Goal: Task Accomplishment & Management: Use online tool/utility

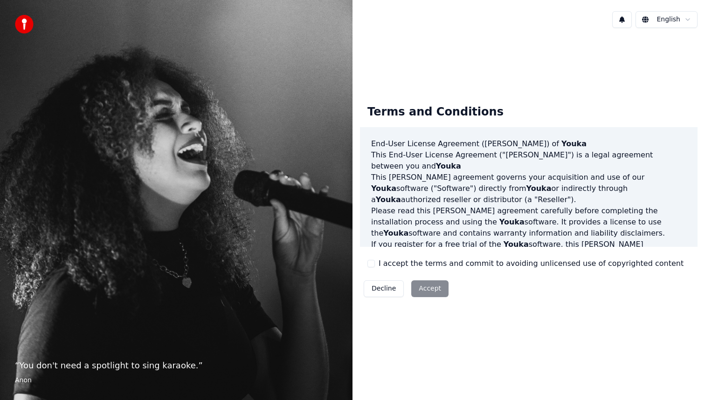
click at [435, 290] on div "Decline Accept" at bounding box center [406, 289] width 92 height 24
click at [370, 262] on button "I accept the terms and commit to avoiding unlicensed use of copyrighted content" at bounding box center [370, 263] width 7 height 7
click at [427, 287] on button "Accept" at bounding box center [429, 289] width 37 height 17
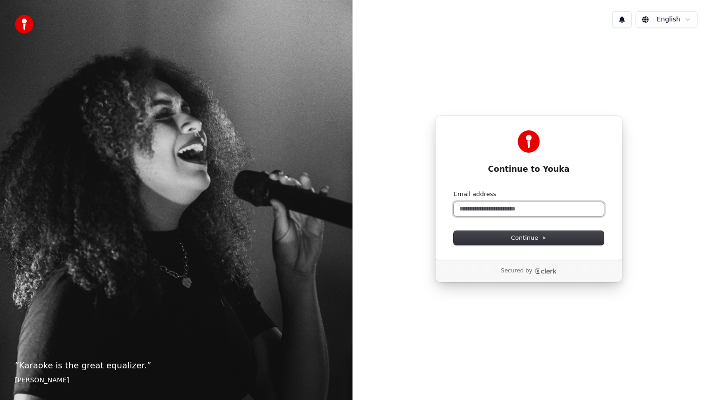
click at [508, 214] on input "Email address" at bounding box center [529, 209] width 150 height 14
click at [454, 190] on button "submit" at bounding box center [454, 190] width 0 height 0
type input "**********"
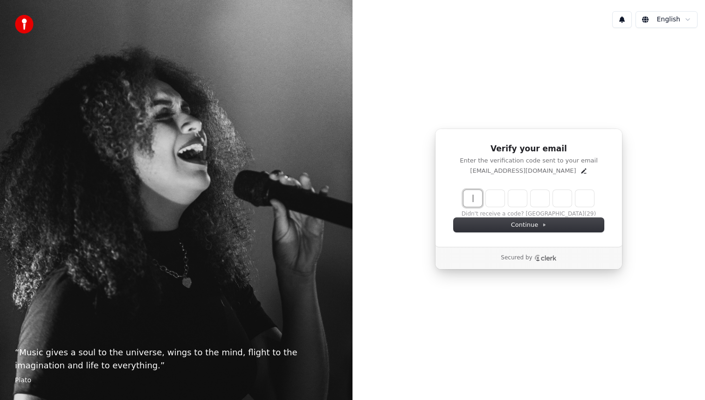
click at [479, 196] on input "Enter verification code" at bounding box center [537, 198] width 149 height 17
type input "******"
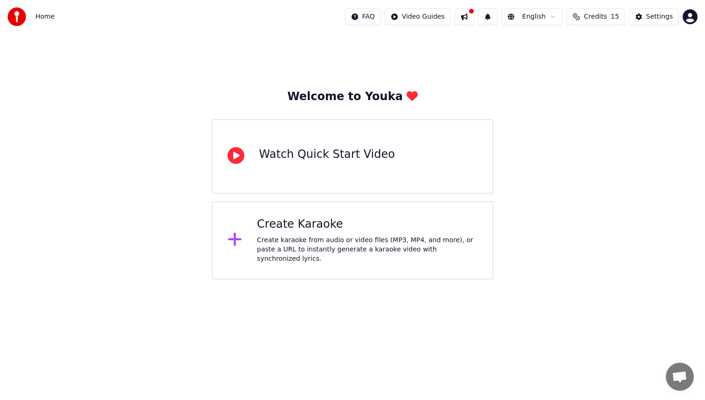
click at [367, 237] on div "Create Karaoke Create karaoke from audio or video files (MP3, MP4, and more), o…" at bounding box center [367, 240] width 221 height 47
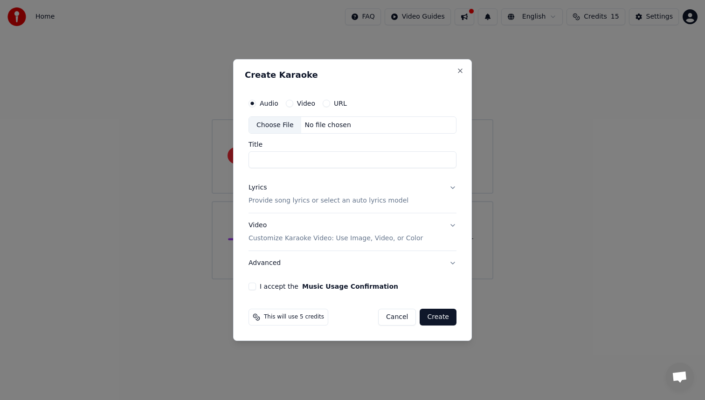
click at [352, 161] on input "Title" at bounding box center [352, 160] width 208 height 17
type input "*"
type input "********"
click at [437, 197] on button "Lyrics Provide song lyrics or select an auto lyrics model" at bounding box center [352, 194] width 208 height 37
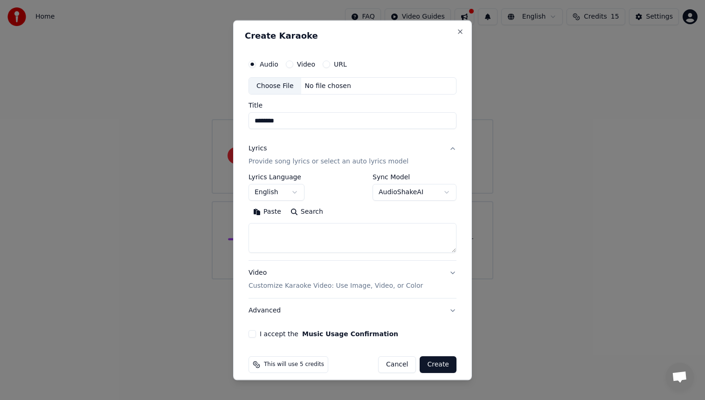
click at [283, 193] on button "English" at bounding box center [276, 193] width 56 height 17
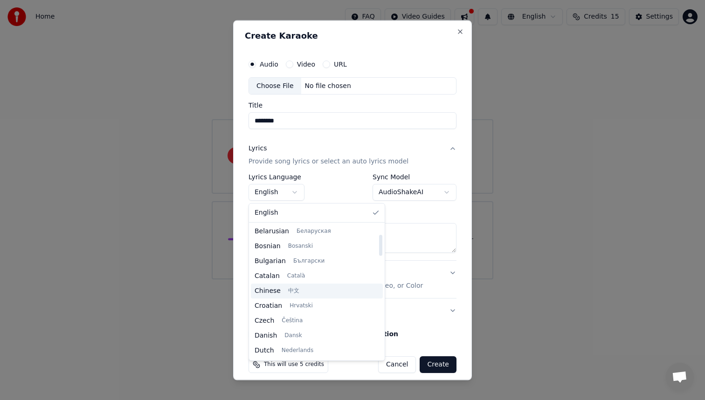
scroll to position [59, 0]
select select "**"
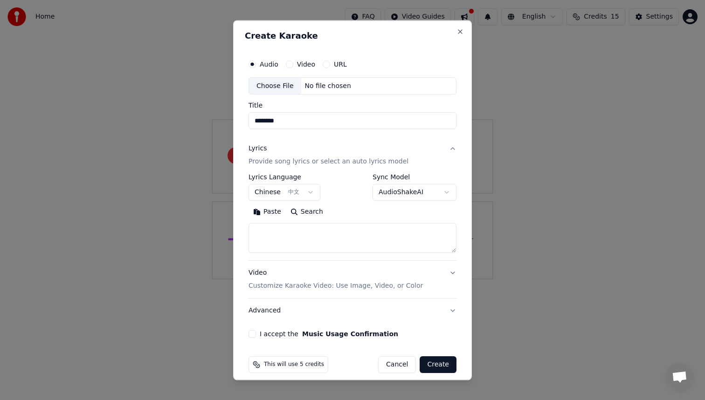
click at [370, 231] on textarea at bounding box center [352, 239] width 208 height 30
paste textarea "**********"
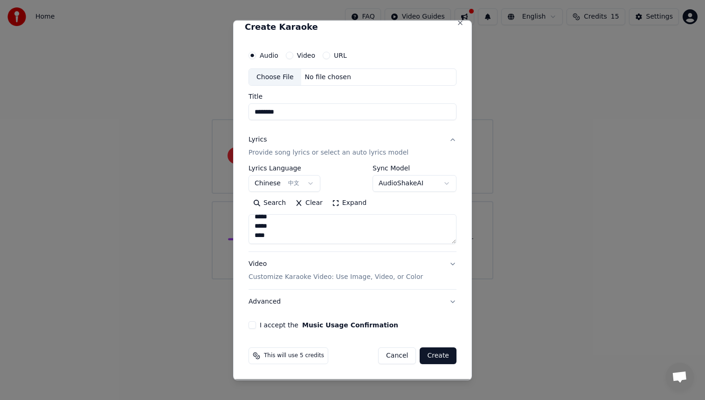
type textarea "**********"
click at [252, 325] on button "I accept the Music Usage Confirmation" at bounding box center [251, 325] width 7 height 7
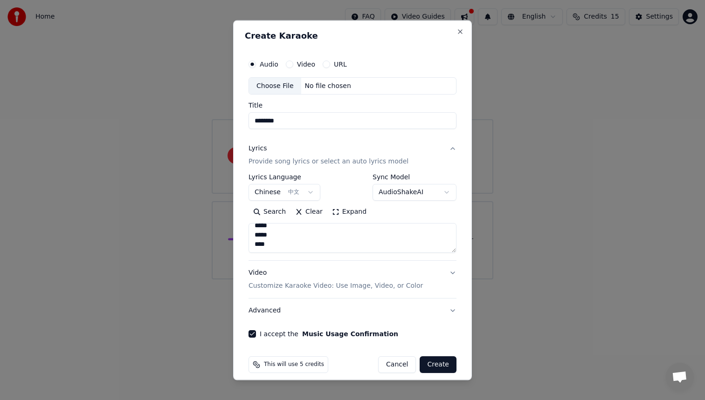
click at [277, 86] on div "Choose File" at bounding box center [275, 86] width 52 height 17
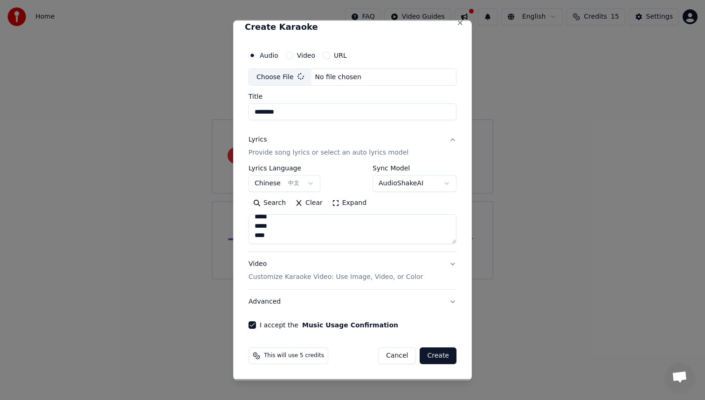
click at [437, 362] on button "Create" at bounding box center [438, 356] width 37 height 17
select select "**"
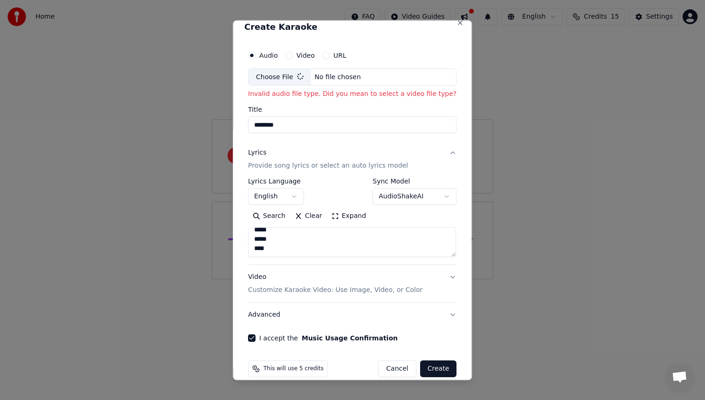
type input "**********"
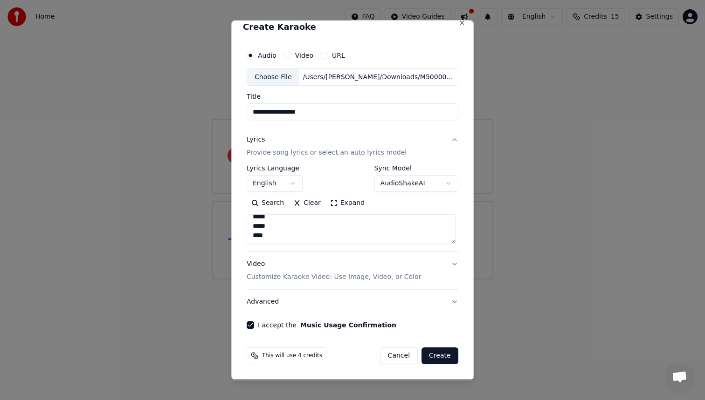
click at [443, 362] on button "Create" at bounding box center [439, 356] width 37 height 17
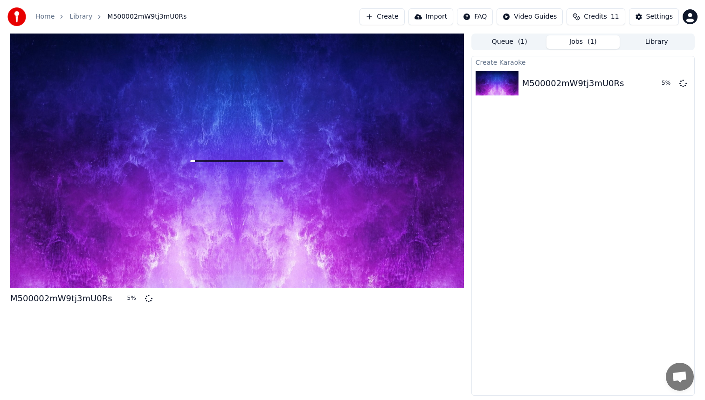
click at [399, 14] on button "Create" at bounding box center [381, 16] width 45 height 17
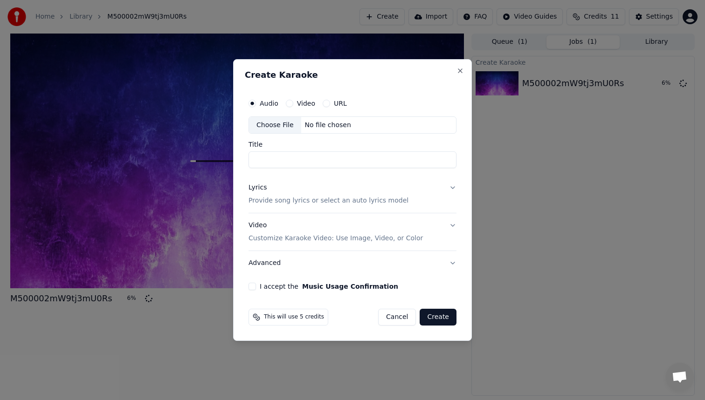
click at [334, 100] on label "URL" at bounding box center [340, 103] width 13 height 7
click at [330, 100] on button "URL" at bounding box center [326, 103] width 7 height 7
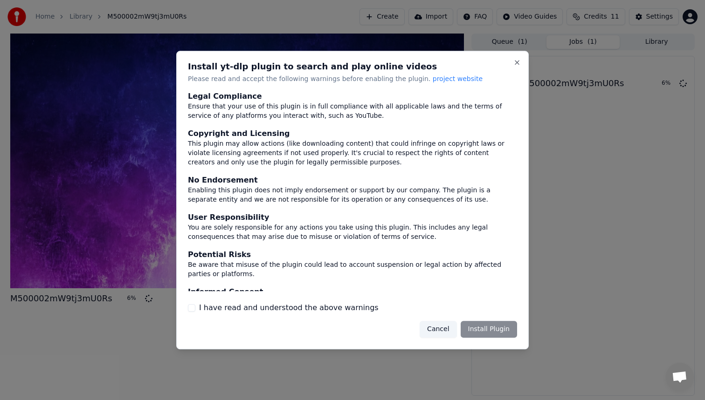
click at [272, 305] on label "I have read and understood the above warnings" at bounding box center [288, 308] width 179 height 11
click at [195, 305] on button "I have read and understood the above warnings" at bounding box center [191, 307] width 7 height 7
click at [504, 331] on button "Install Plugin" at bounding box center [489, 329] width 56 height 17
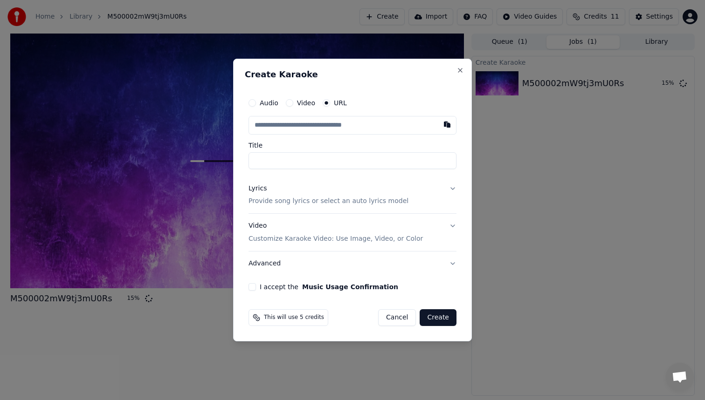
paste input "**********"
type input "**********"
click at [335, 153] on input "Title" at bounding box center [352, 160] width 208 height 17
type input "**********"
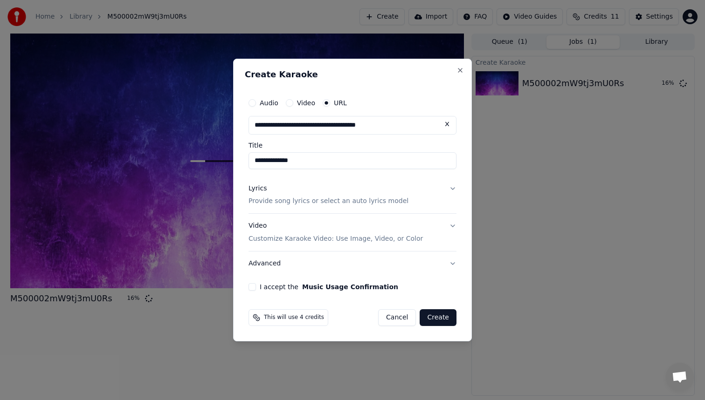
click at [384, 193] on div "Lyrics Provide song lyrics or select an auto lyrics model" at bounding box center [328, 195] width 160 height 22
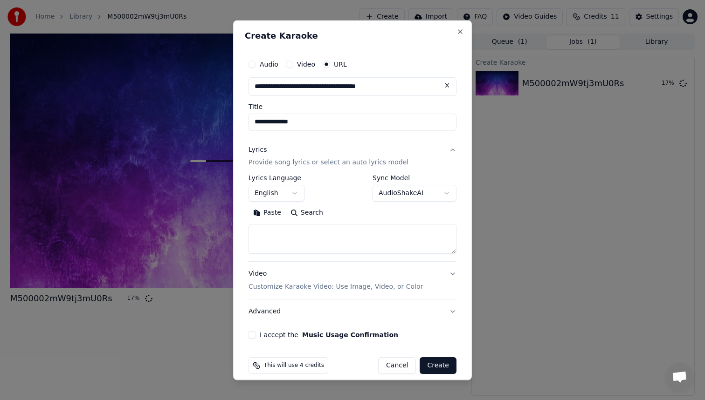
click at [333, 246] on textarea at bounding box center [352, 240] width 208 height 30
paste textarea "**********"
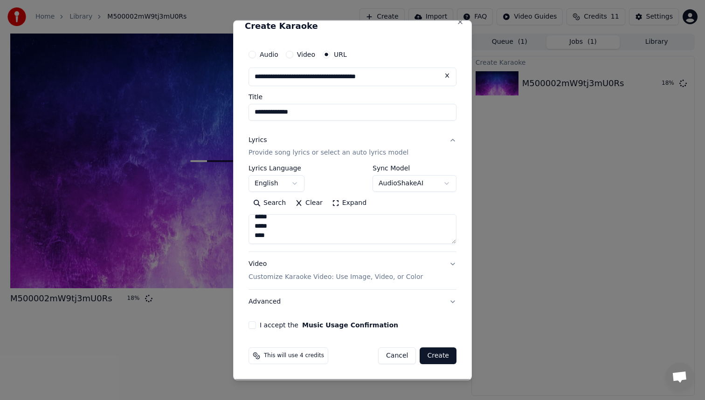
type textarea "**********"
click at [253, 324] on button "I accept the Music Usage Confirmation" at bounding box center [251, 325] width 7 height 7
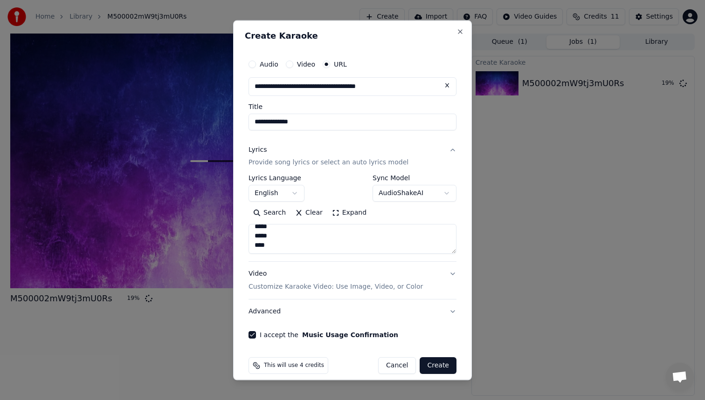
click at [441, 364] on button "Create" at bounding box center [438, 366] width 37 height 17
select select
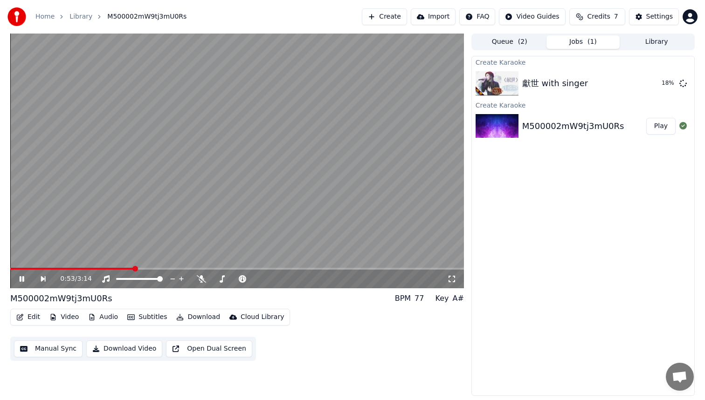
click at [134, 268] on span at bounding box center [237, 269] width 454 height 2
click at [212, 267] on video at bounding box center [237, 161] width 454 height 255
click at [226, 268] on span at bounding box center [237, 269] width 454 height 2
click at [301, 266] on video at bounding box center [237, 161] width 454 height 255
click at [302, 267] on video at bounding box center [237, 161] width 454 height 255
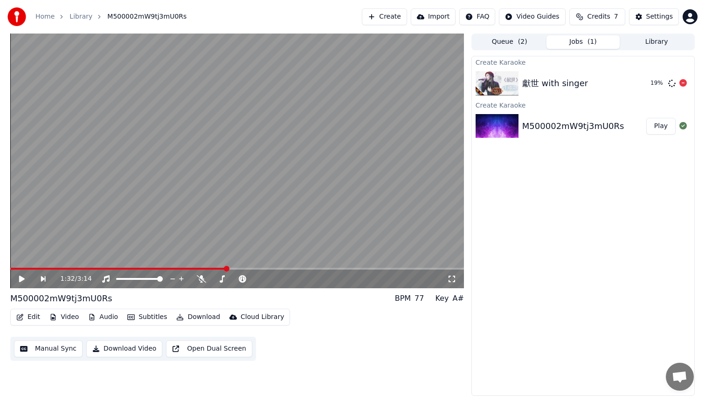
click at [556, 78] on div "獻世 with singer" at bounding box center [555, 83] width 66 height 13
click at [565, 124] on div "M500002mW9tj3mU0Rs" at bounding box center [573, 126] width 102 height 13
click at [137, 322] on button "Subtitles" at bounding box center [147, 317] width 47 height 13
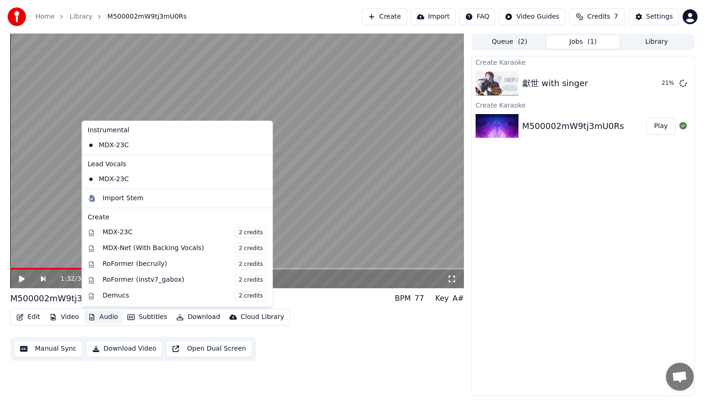
click at [110, 323] on button "Audio" at bounding box center [102, 317] width 37 height 13
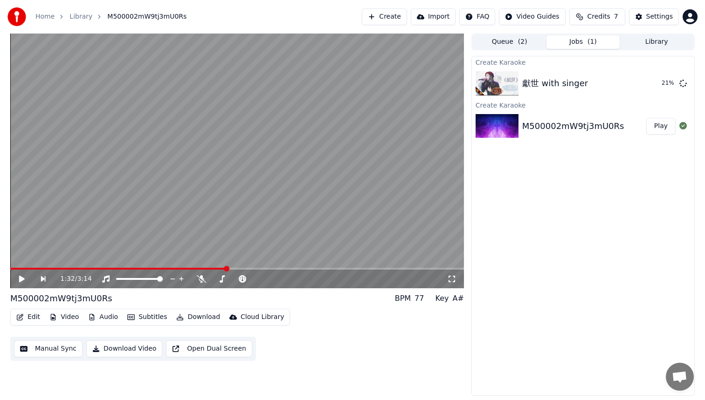
click at [25, 313] on button "Edit" at bounding box center [28, 317] width 31 height 13
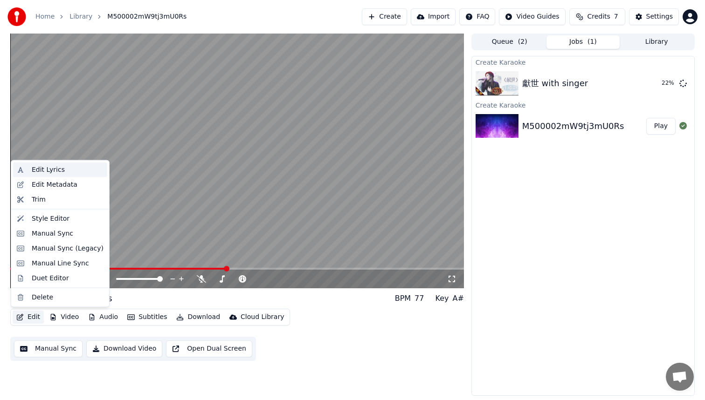
click at [66, 174] on div "Edit Lyrics" at bounding box center [60, 170] width 94 height 15
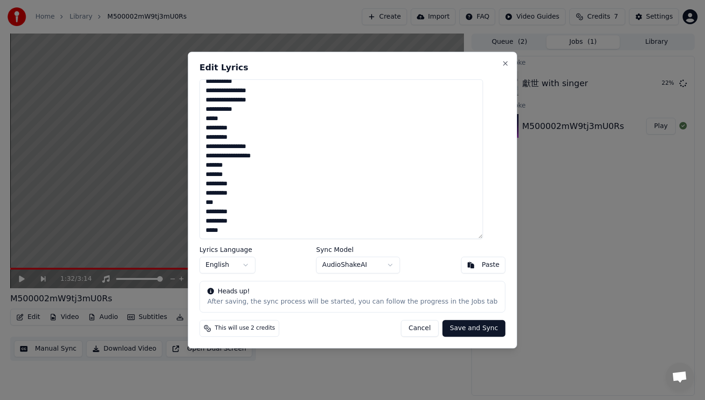
scroll to position [174, 0]
click at [253, 273] on body "**********" at bounding box center [352, 200] width 705 height 400
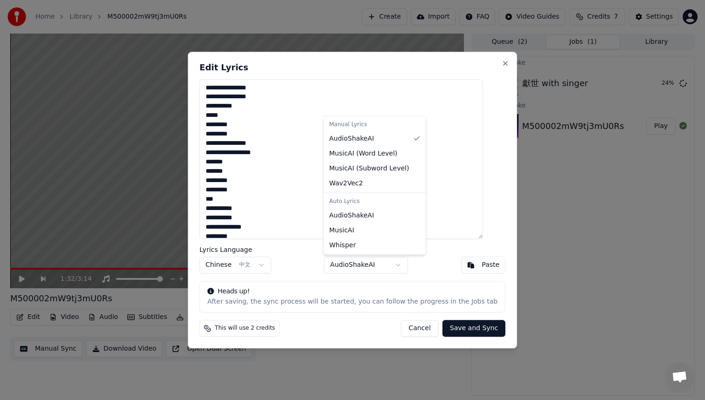
click at [377, 266] on body "**********" at bounding box center [352, 200] width 705 height 400
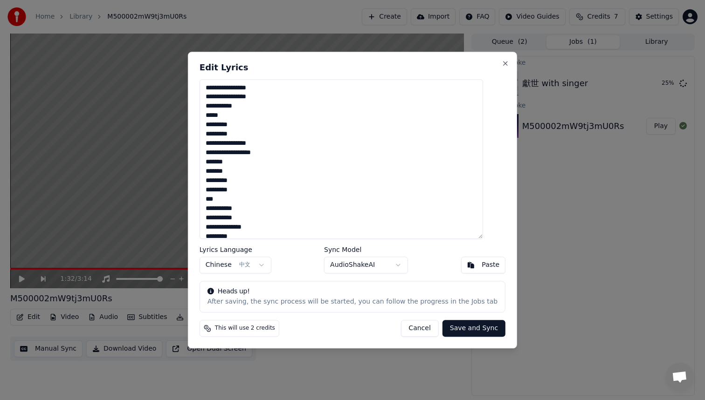
click at [464, 242] on body "**********" at bounding box center [352, 200] width 705 height 400
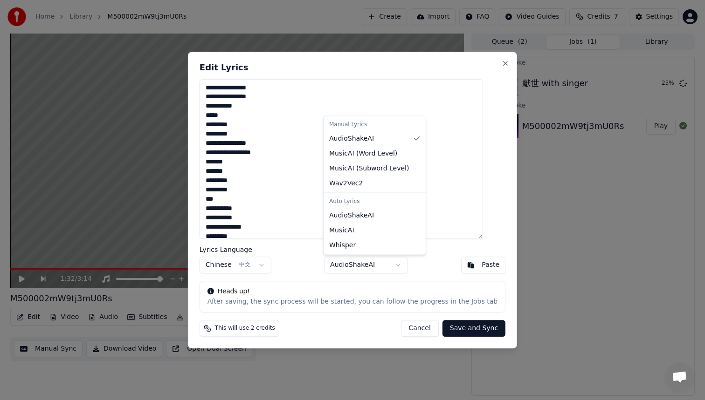
click at [398, 270] on body "**********" at bounding box center [352, 200] width 705 height 400
click at [437, 251] on body "**********" at bounding box center [352, 200] width 705 height 400
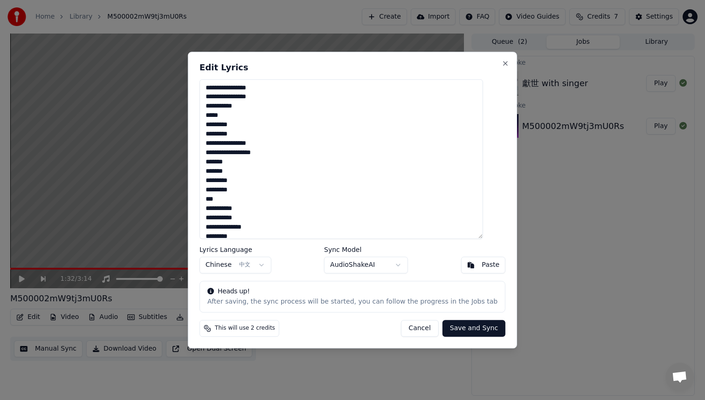
click at [464, 323] on button "Save and Sync" at bounding box center [473, 328] width 63 height 17
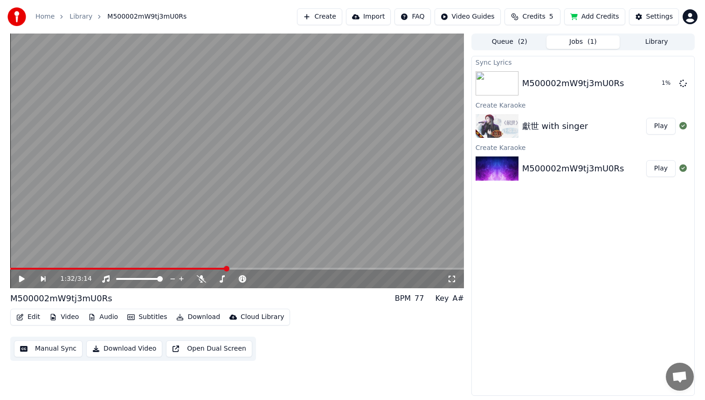
click at [548, 22] on button "Credits 5" at bounding box center [532, 16] width 56 height 17
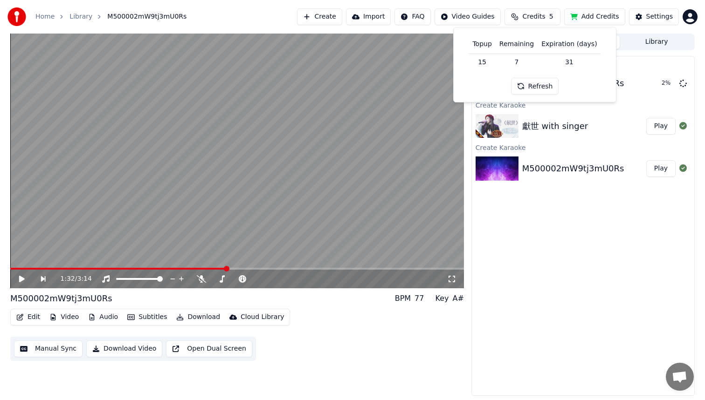
click at [644, 219] on div "Sync Lyrics M500002mW9tj3mU0Rs 2 % Create Karaoke 獻世 with singer Play Create Ka…" at bounding box center [582, 226] width 223 height 340
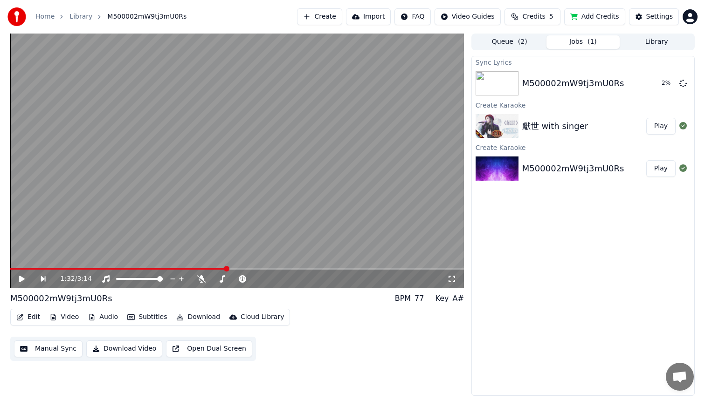
click at [661, 130] on button "Play" at bounding box center [660, 126] width 29 height 17
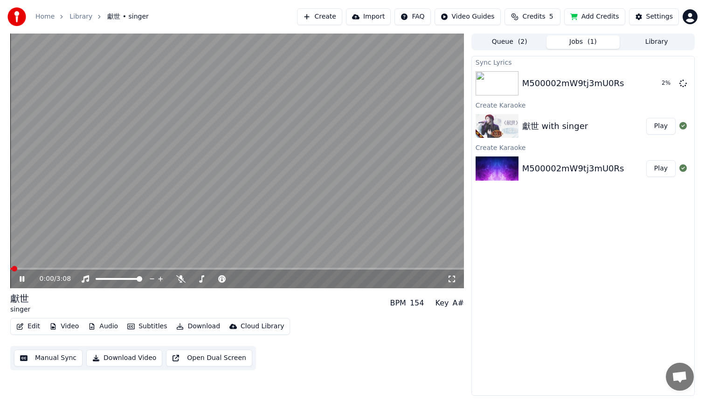
click at [26, 269] on span at bounding box center [237, 269] width 454 height 2
click at [45, 269] on span at bounding box center [237, 269] width 454 height 2
click at [191, 282] on span at bounding box center [194, 279] width 6 height 6
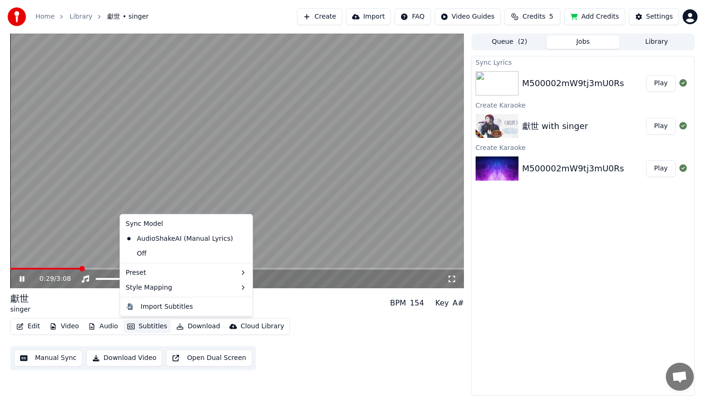
click at [151, 325] on button "Subtitles" at bounding box center [147, 326] width 47 height 13
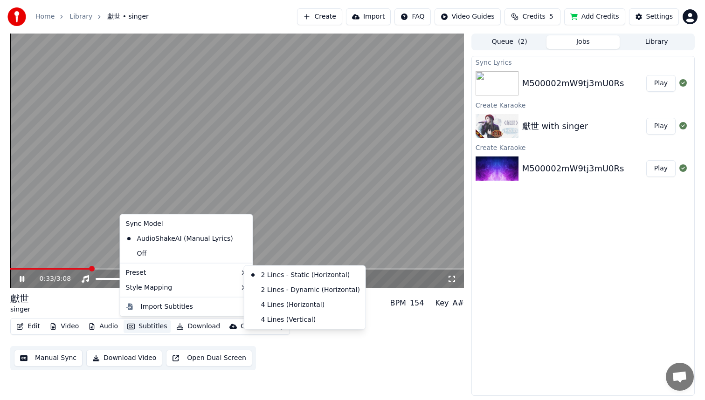
click at [321, 222] on video at bounding box center [237, 161] width 454 height 255
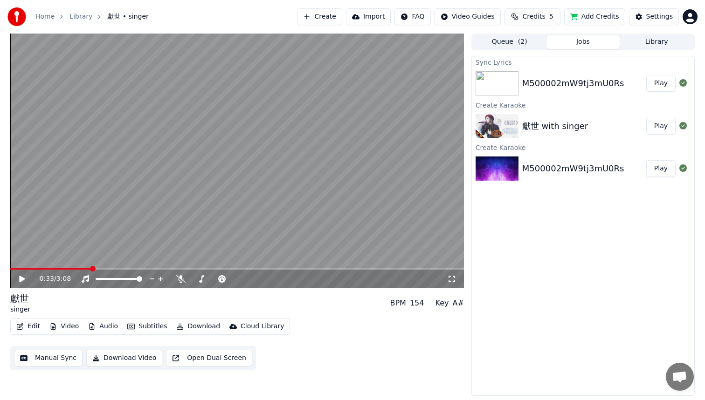
click at [248, 213] on video at bounding box center [237, 161] width 454 height 255
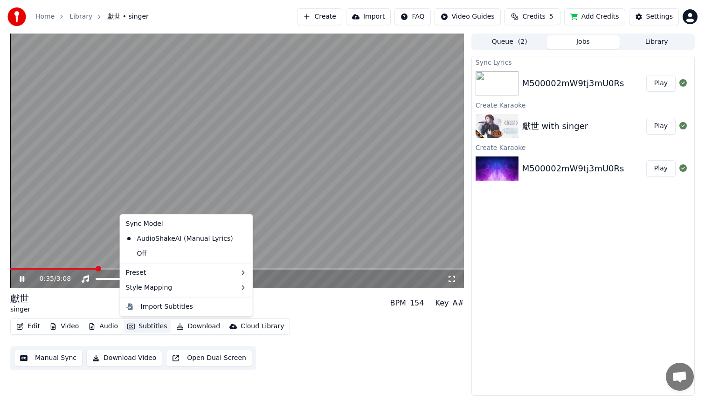
click at [140, 328] on button "Subtitles" at bounding box center [147, 326] width 47 height 13
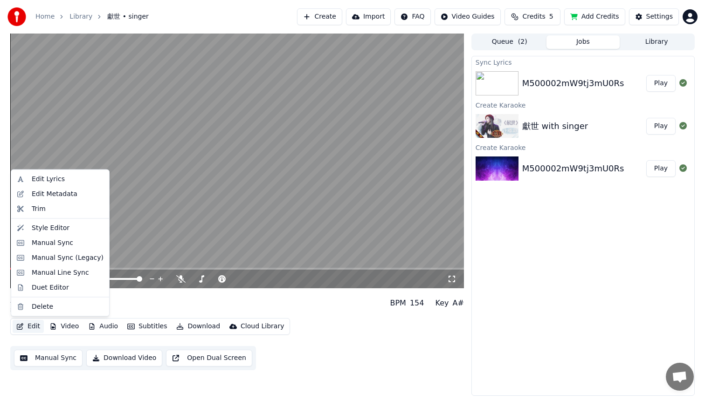
click at [36, 324] on button "Edit" at bounding box center [28, 326] width 31 height 13
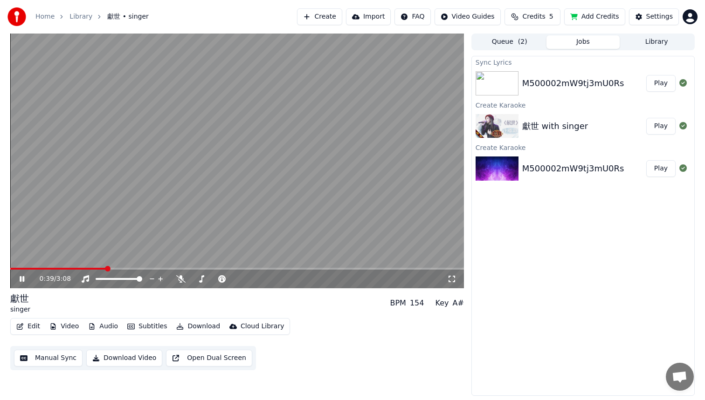
click at [36, 328] on button "Edit" at bounding box center [28, 326] width 31 height 13
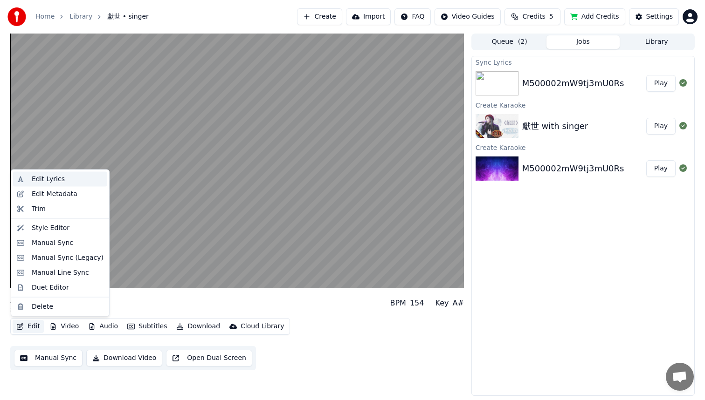
click at [77, 183] on div "Edit Lyrics" at bounding box center [68, 179] width 72 height 9
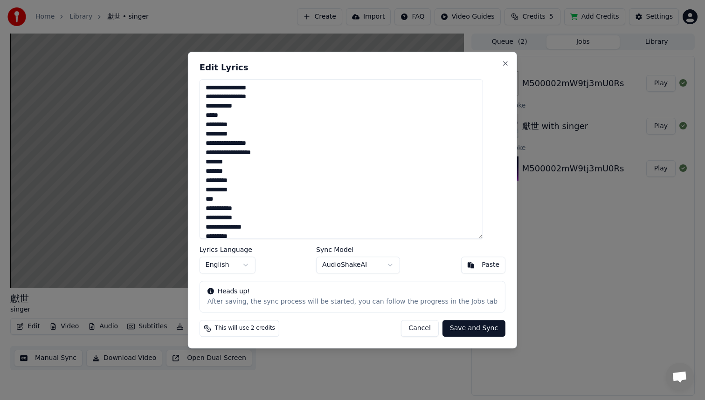
click at [257, 267] on body "**********" at bounding box center [352, 200] width 705 height 400
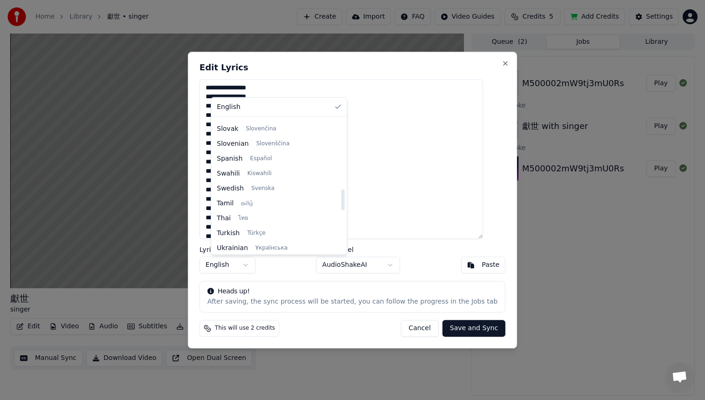
scroll to position [449, 0]
click at [495, 69] on body "**********" at bounding box center [352, 200] width 705 height 400
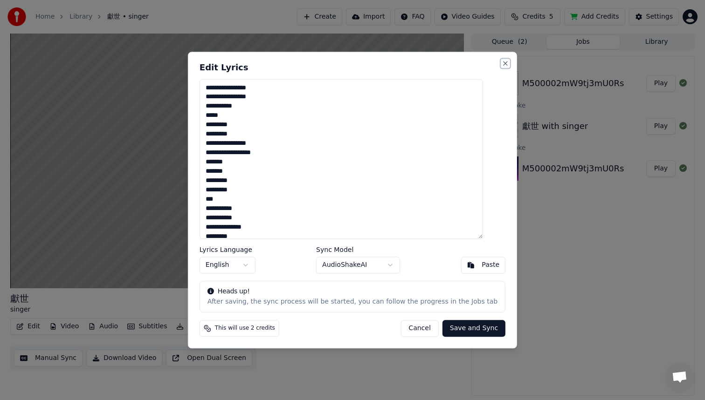
click at [502, 65] on button "Close" at bounding box center [505, 63] width 7 height 7
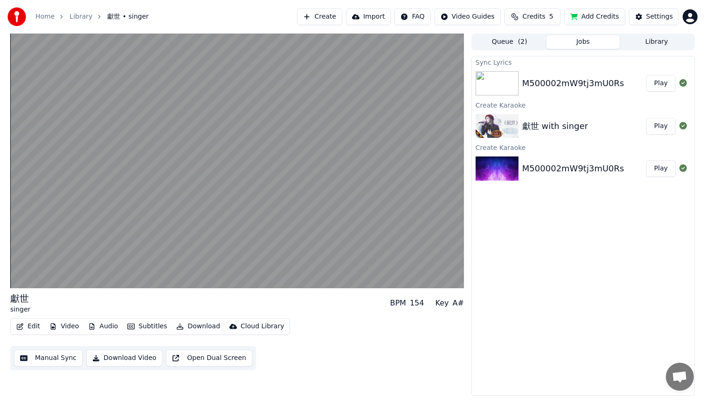
click at [561, 79] on div "M500002mW9tj3mU0Rs" at bounding box center [573, 83] width 102 height 13
click at [665, 84] on button "Play" at bounding box center [660, 83] width 29 height 17
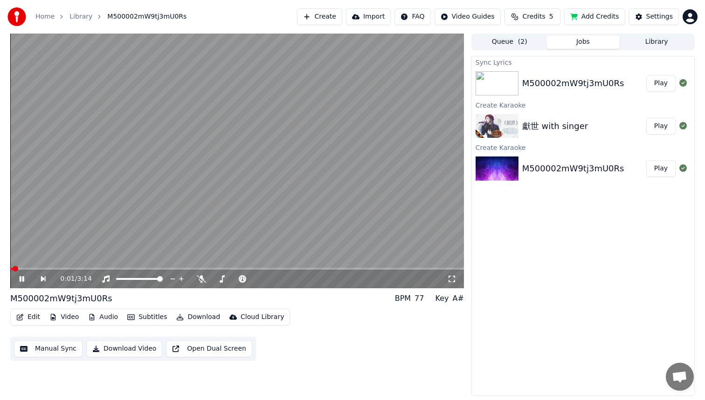
click at [35, 267] on video at bounding box center [237, 161] width 454 height 255
click at [51, 236] on video at bounding box center [237, 161] width 454 height 255
click at [599, 117] on div "獻世 with singer Play" at bounding box center [583, 126] width 222 height 32
click at [552, 129] on div "獻世 with singer" at bounding box center [555, 126] width 66 height 13
click at [669, 127] on button "Play" at bounding box center [660, 126] width 29 height 17
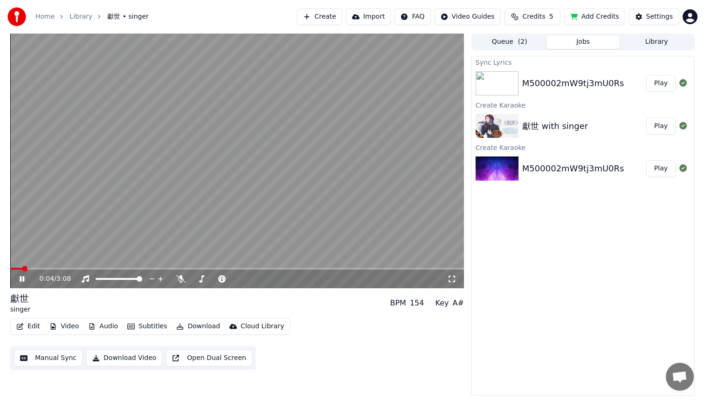
click at [39, 329] on button "Edit" at bounding box center [28, 326] width 31 height 13
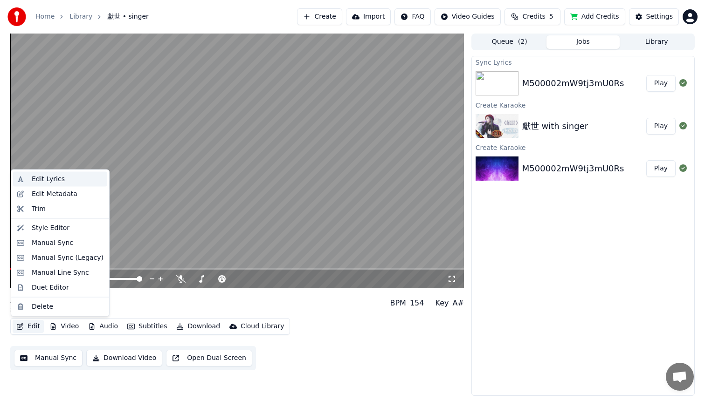
click at [80, 182] on div "Edit Lyrics" at bounding box center [68, 179] width 72 height 9
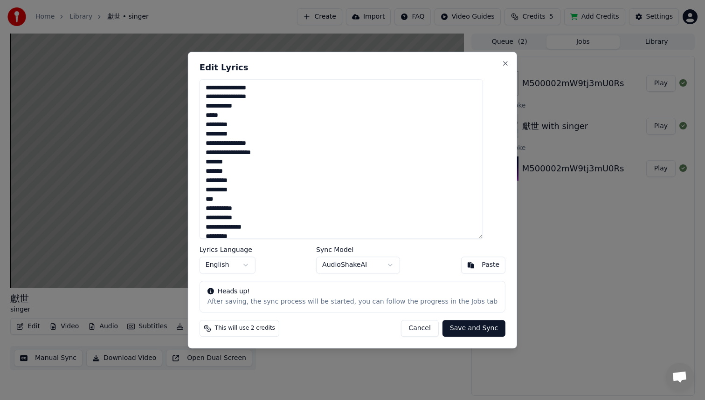
click at [251, 262] on body "**********" at bounding box center [352, 200] width 705 height 400
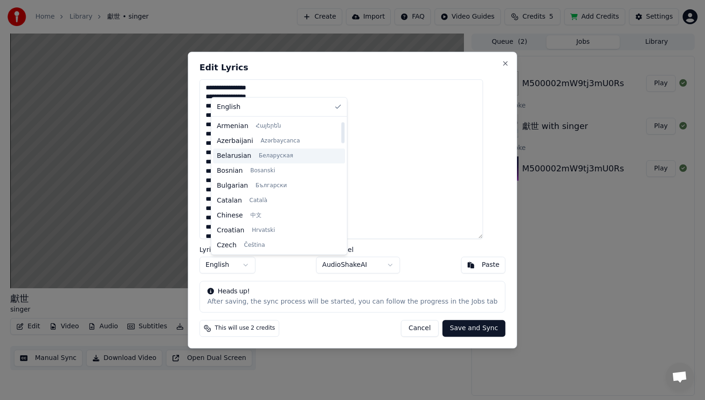
scroll to position [34, 0]
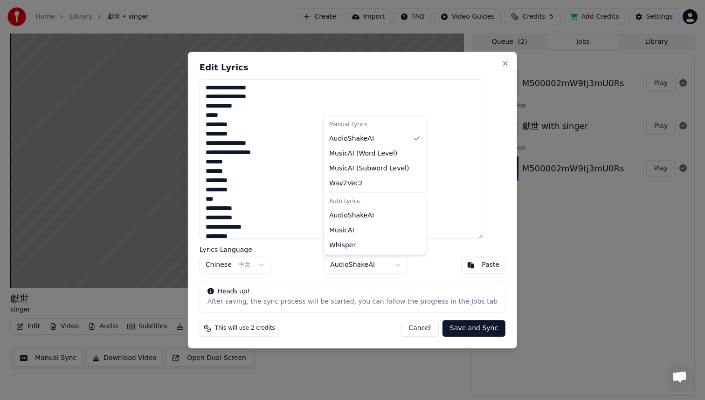
click at [382, 268] on body "**********" at bounding box center [352, 200] width 705 height 400
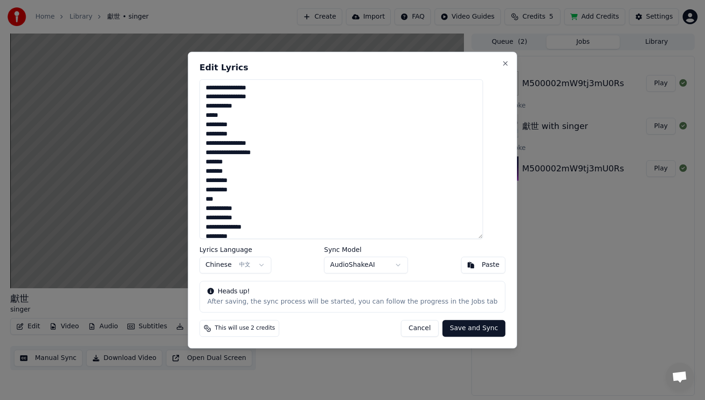
click at [383, 266] on body "**********" at bounding box center [352, 200] width 705 height 400
click at [459, 329] on button "Save and Sync" at bounding box center [473, 328] width 63 height 17
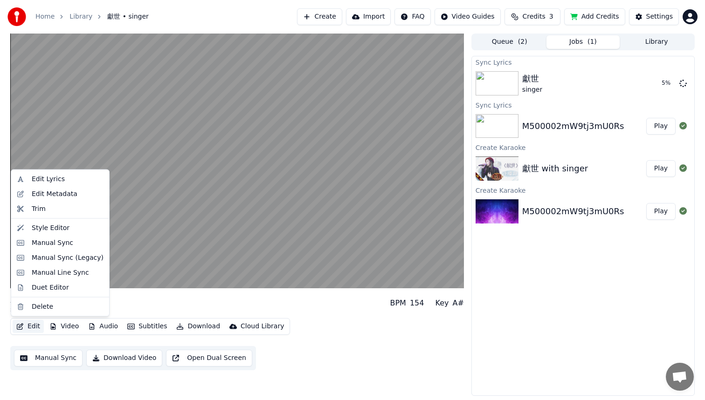
click at [29, 326] on button "Edit" at bounding box center [28, 326] width 31 height 13
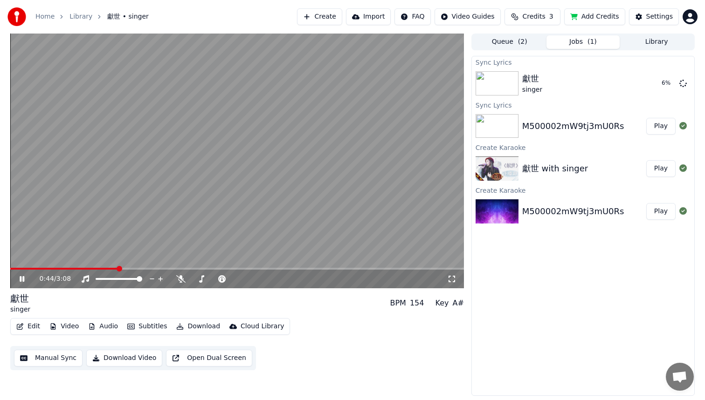
click at [185, 303] on div "獻世 singer BPM 154 Key A#" at bounding box center [237, 303] width 454 height 22
click at [548, 85] on div "獻世 singer" at bounding box center [584, 83] width 124 height 22
click at [235, 269] on span at bounding box center [139, 269] width 258 height 2
click at [221, 267] on video at bounding box center [237, 161] width 454 height 255
click at [215, 269] on span at bounding box center [112, 269] width 205 height 2
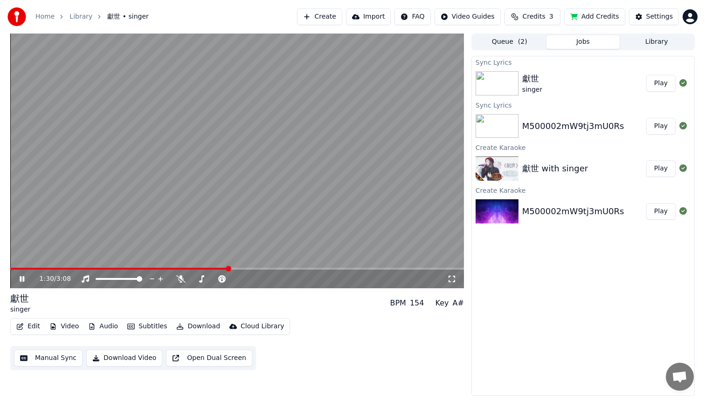
click at [35, 324] on button "Edit" at bounding box center [28, 326] width 31 height 13
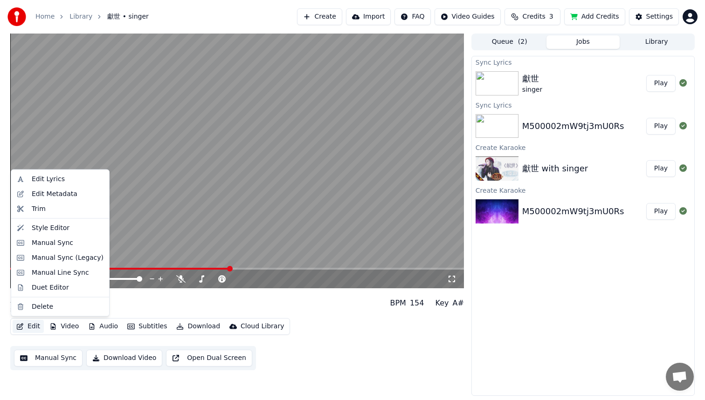
click at [53, 363] on button "Manual Sync" at bounding box center [48, 358] width 69 height 17
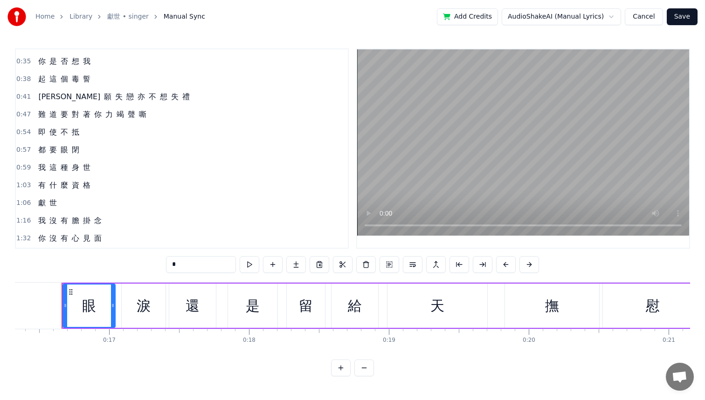
scroll to position [79, 0]
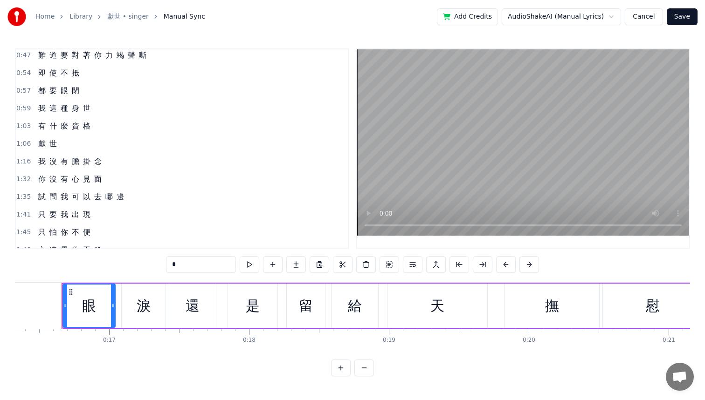
click at [64, 164] on span "有" at bounding box center [64, 161] width 9 height 11
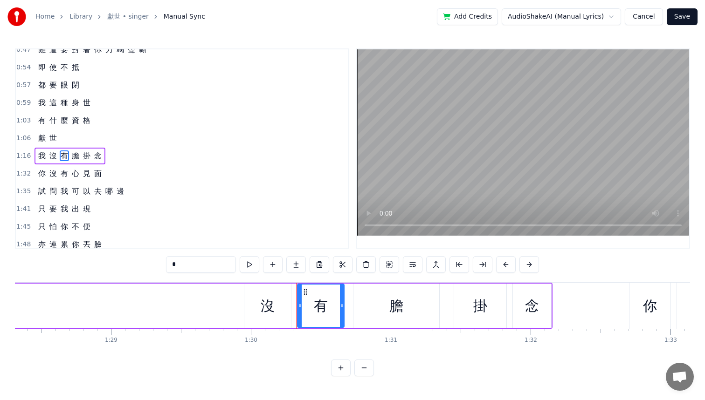
scroll to position [0, 12585]
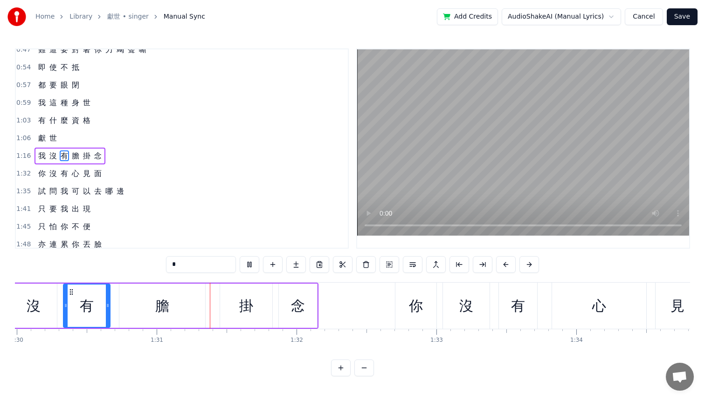
click at [42, 156] on span "我" at bounding box center [41, 156] width 9 height 11
type input "*"
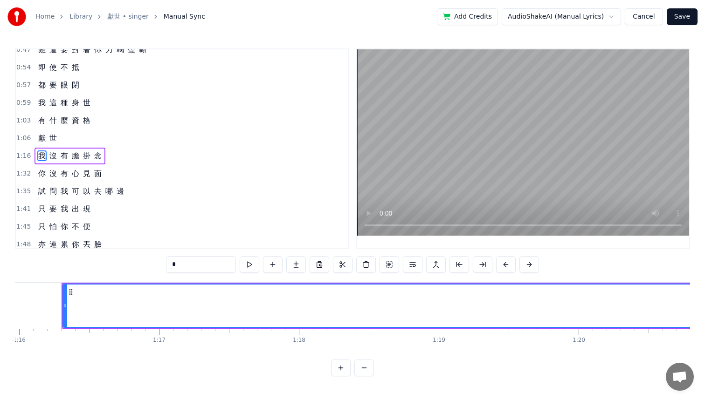
scroll to position [0, 10624]
click at [42, 157] on span "我" at bounding box center [41, 156] width 9 height 11
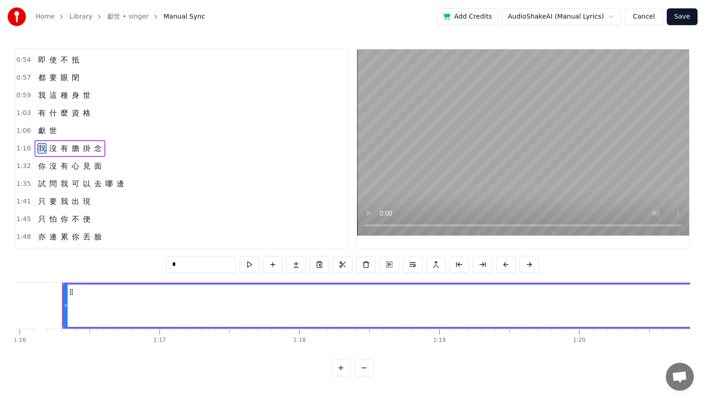
click at [42, 149] on span "我" at bounding box center [41, 148] width 9 height 11
drag, startPoint x: 64, startPoint y: 303, endPoint x: 118, endPoint y: 304, distance: 54.6
click at [118, 304] on icon at bounding box center [119, 305] width 4 height 7
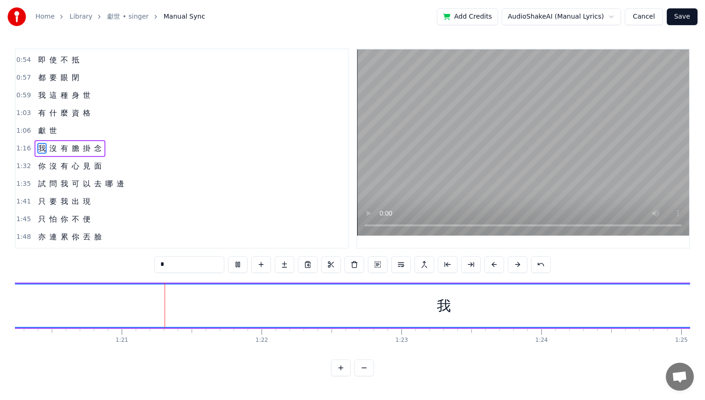
scroll to position [0, 11230]
click at [118, 305] on div "我" at bounding box center [436, 306] width 1846 height 42
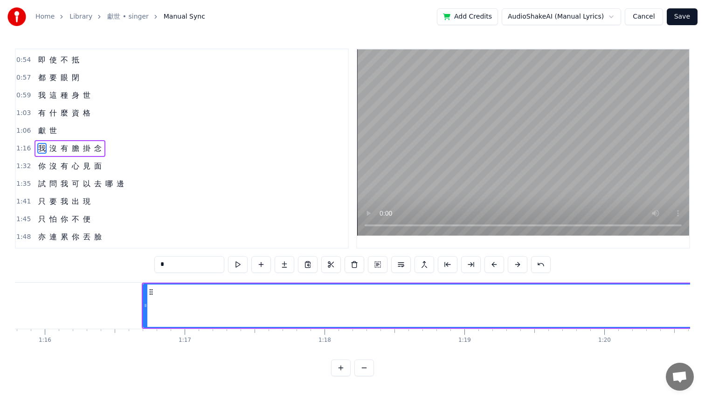
scroll to position [0, 10565]
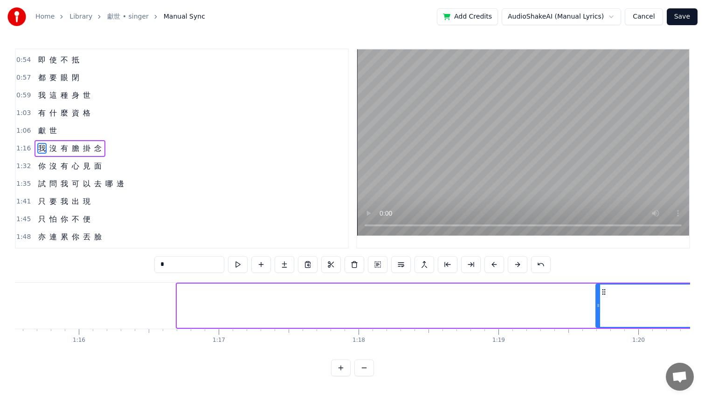
drag, startPoint x: 179, startPoint y: 312, endPoint x: 603, endPoint y: 303, distance: 423.4
click at [600, 303] on div at bounding box center [598, 306] width 4 height 42
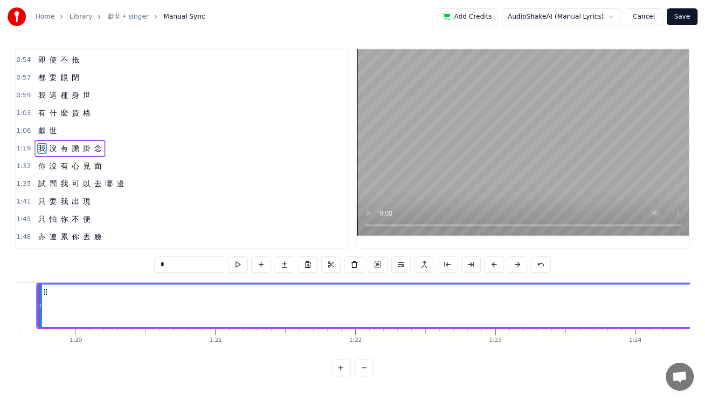
scroll to position [0, 11132]
drag, startPoint x: 35, startPoint y: 304, endPoint x: 46, endPoint y: 307, distance: 11.0
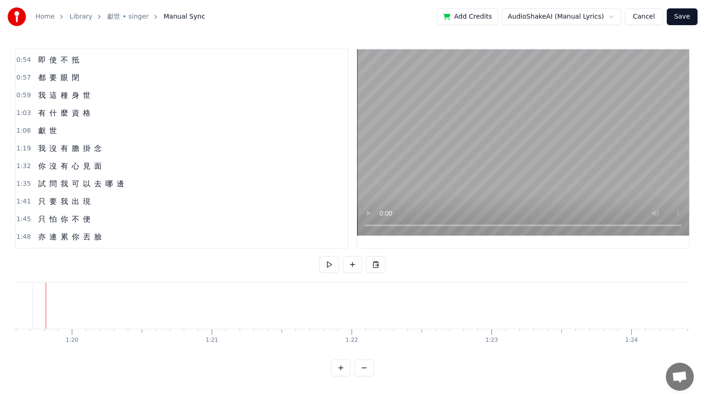
scroll to position [0, 11116]
click at [38, 147] on span "我" at bounding box center [41, 148] width 9 height 11
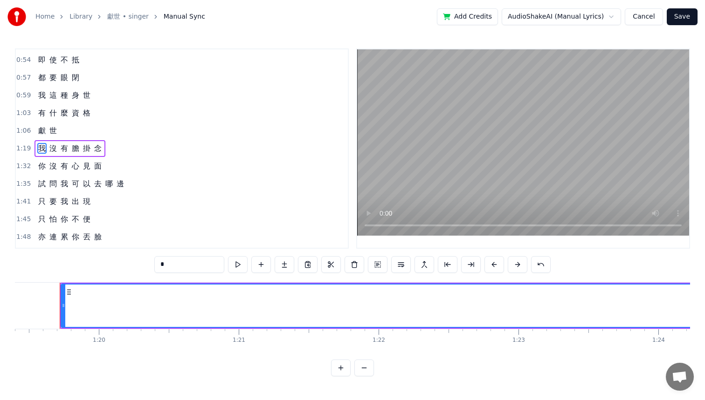
scroll to position [0, 11102]
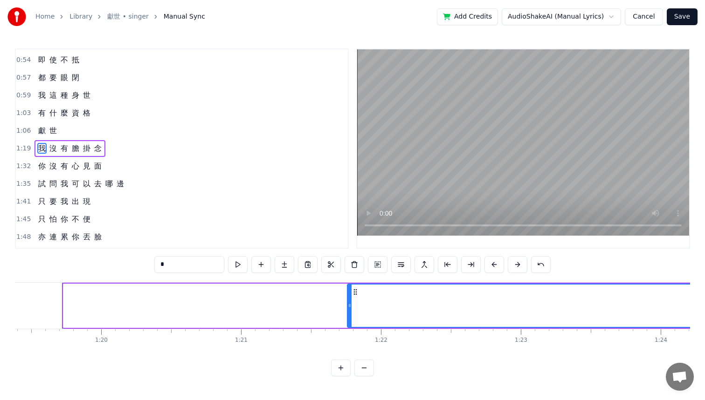
drag, startPoint x: 64, startPoint y: 306, endPoint x: 381, endPoint y: 312, distance: 317.1
click at [352, 312] on div at bounding box center [350, 306] width 4 height 42
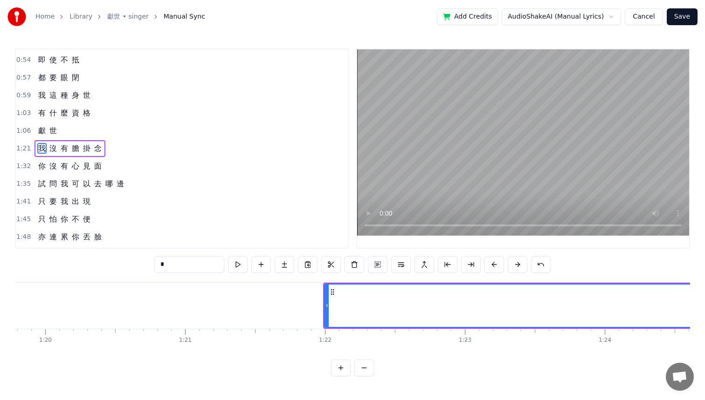
scroll to position [0, 11166]
drag, startPoint x: 318, startPoint y: 307, endPoint x: 589, endPoint y: 313, distance: 270.9
click at [334, 312] on div at bounding box center [333, 306] width 4 height 42
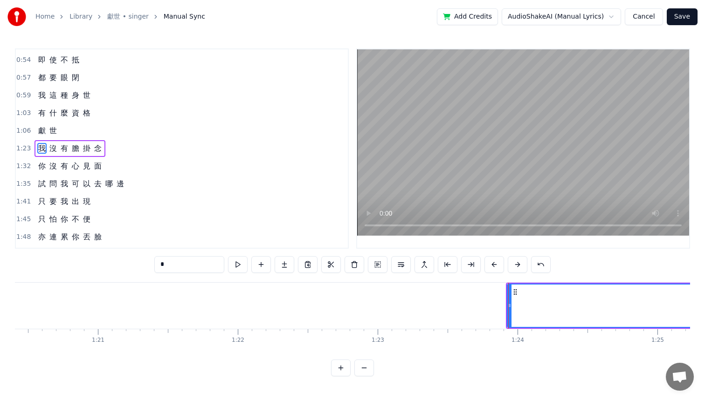
scroll to position [0, 11329]
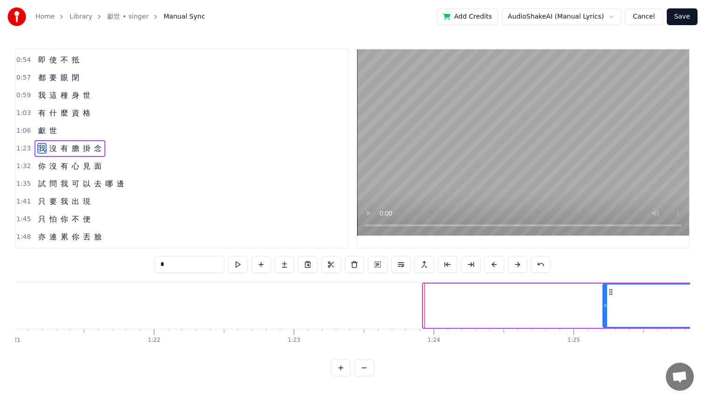
drag, startPoint x: 426, startPoint y: 305, endPoint x: 650, endPoint y: 306, distance: 224.7
click at [607, 306] on icon at bounding box center [605, 305] width 4 height 7
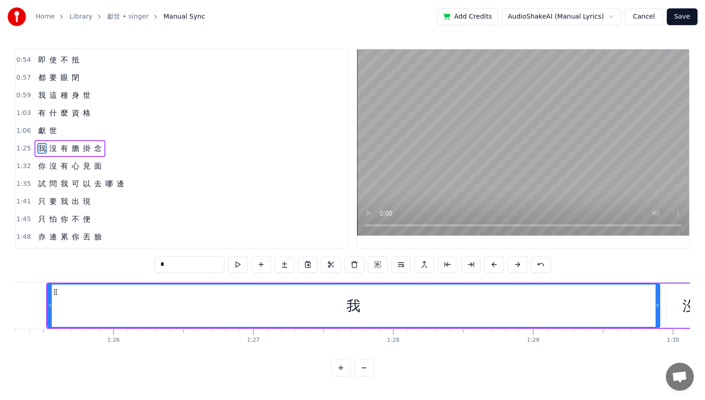
scroll to position [0, 11928]
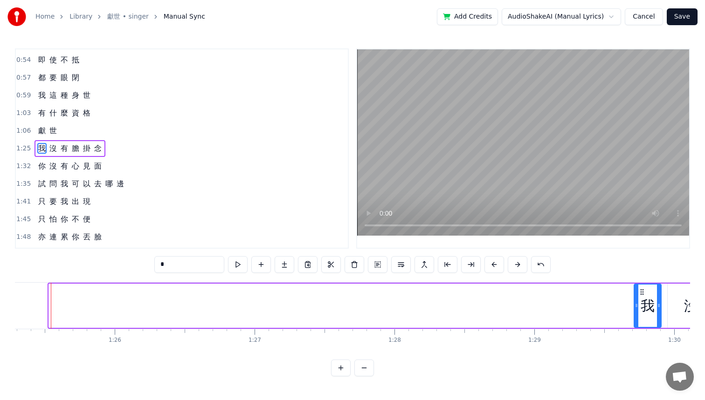
drag, startPoint x: 49, startPoint y: 306, endPoint x: 635, endPoint y: 318, distance: 585.7
click at [635, 318] on div at bounding box center [636, 306] width 4 height 42
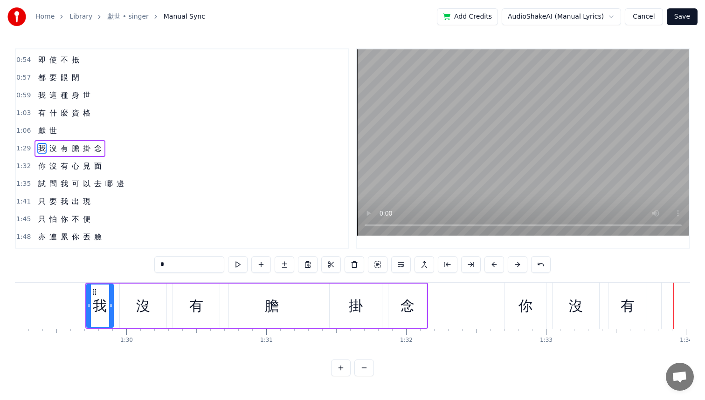
scroll to position [0, 12464]
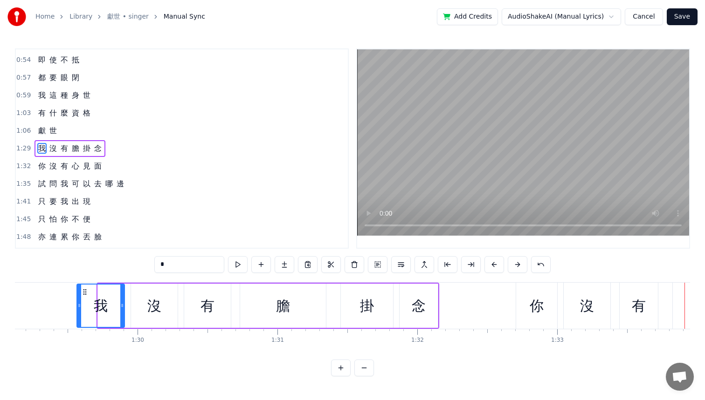
drag, startPoint x: 101, startPoint y: 308, endPoint x: 78, endPoint y: 308, distance: 22.4
click at [78, 308] on icon at bounding box center [79, 305] width 4 height 7
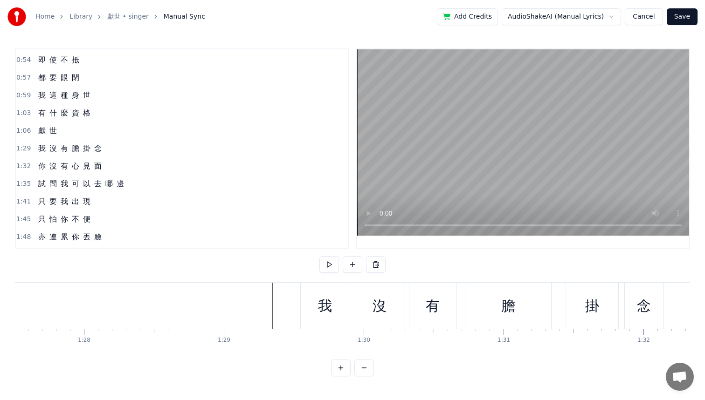
scroll to position [0, 12186]
click at [684, 17] on button "Save" at bounding box center [682, 16] width 31 height 17
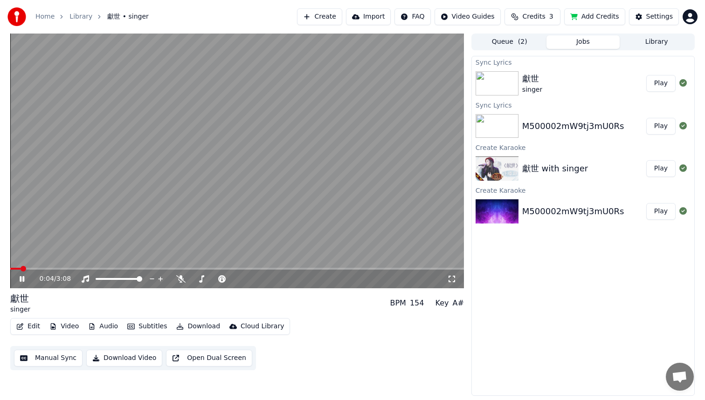
click at [607, 15] on button "Add Credits" at bounding box center [594, 16] width 61 height 17
click at [181, 268] on span at bounding box center [237, 269] width 454 height 2
click at [213, 268] on span at bounding box center [237, 269] width 454 height 2
click at [133, 356] on button "Download Video" at bounding box center [124, 358] width 76 height 17
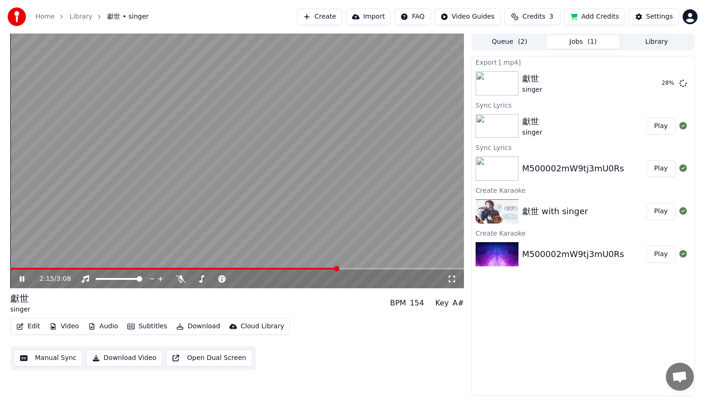
click at [446, 283] on div "2:15 / 3:08" at bounding box center [243, 279] width 407 height 9
click at [453, 280] on icon at bounding box center [451, 279] width 9 height 7
click at [197, 180] on video at bounding box center [237, 161] width 454 height 255
